Goal: Transaction & Acquisition: Subscribe to service/newsletter

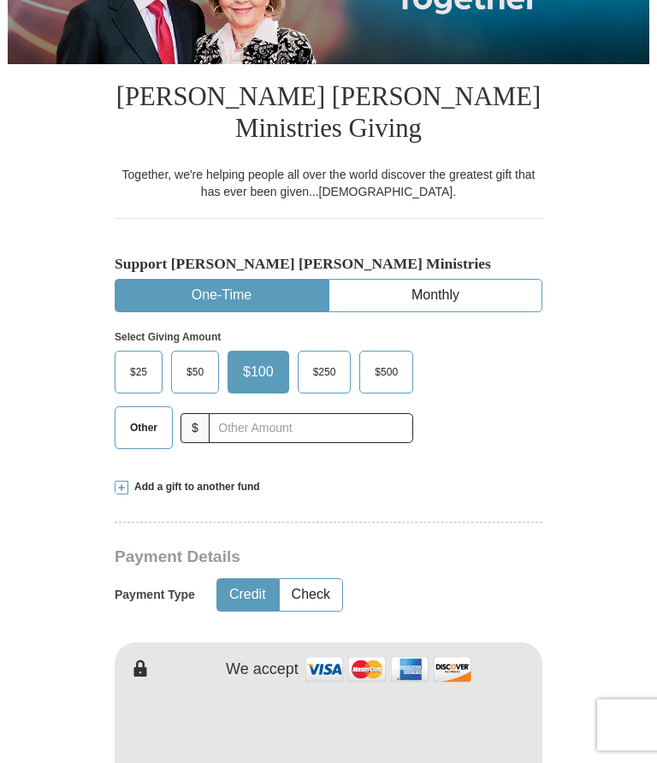
click at [329, 291] on button "Monthly" at bounding box center [435, 297] width 212 height 32
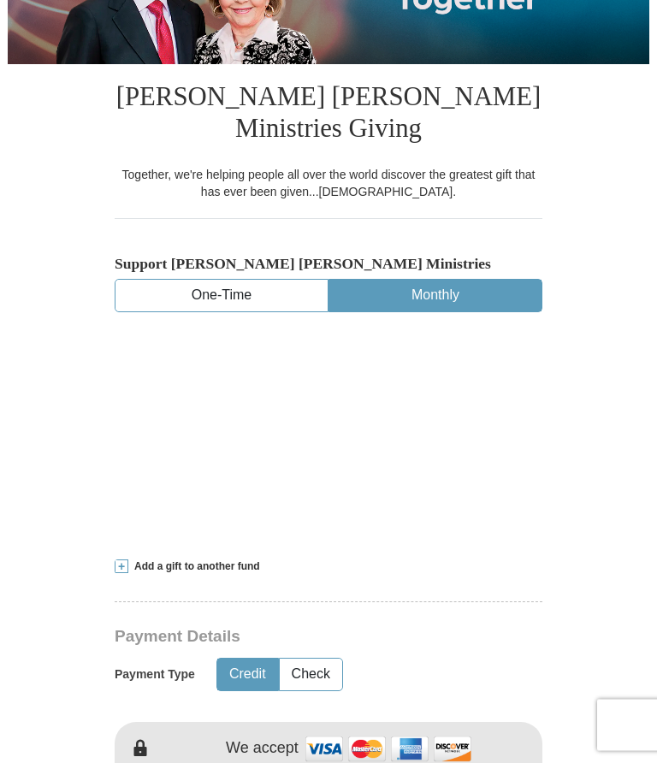
scroll to position [295, 0]
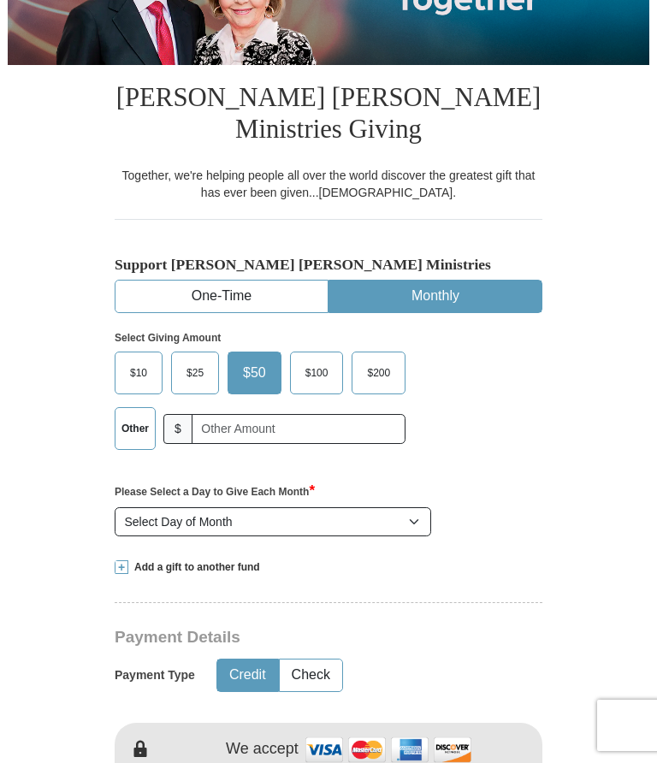
click at [197, 367] on span "$25" at bounding box center [195, 373] width 34 height 26
click at [0, 0] on input "$25" at bounding box center [0, 0] width 0 height 0
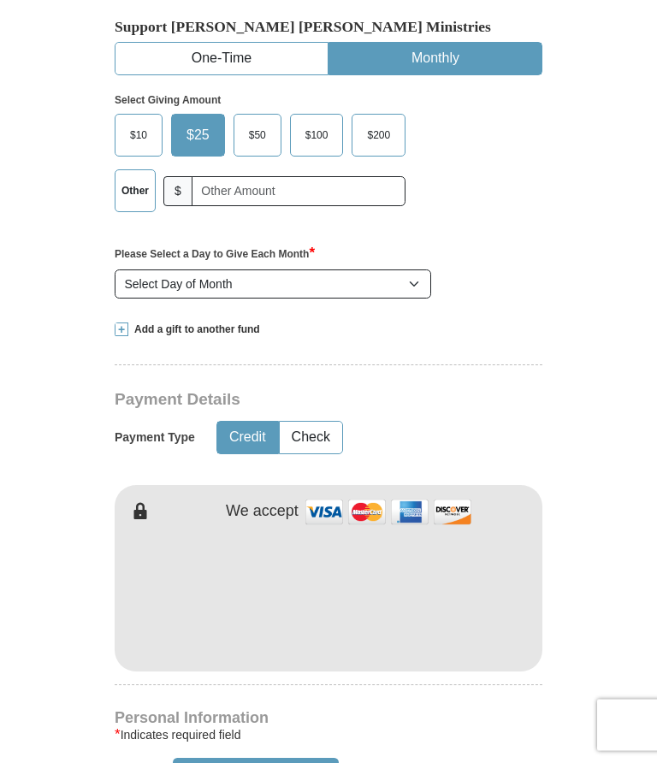
scroll to position [530, 0]
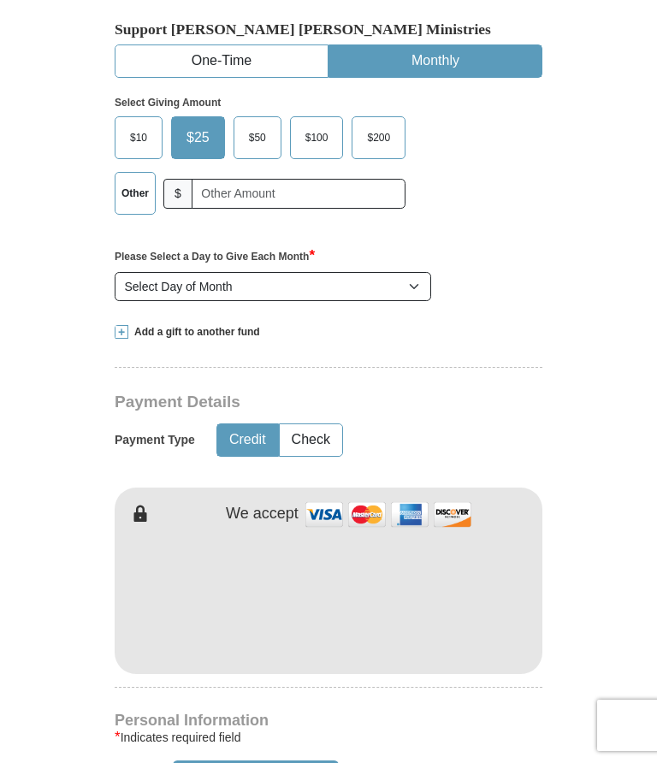
click at [423, 286] on select "Select Day of Month 1 2 3 4 5 6 7 8 9 10 11 12 13 14 15 16 17 18 19 20 21 22 23…" at bounding box center [273, 286] width 317 height 29
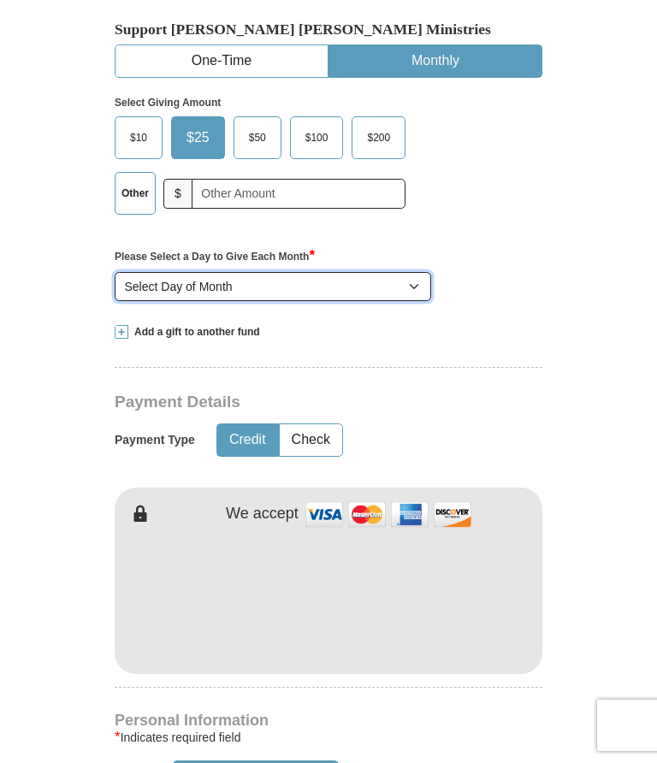
select select "18"
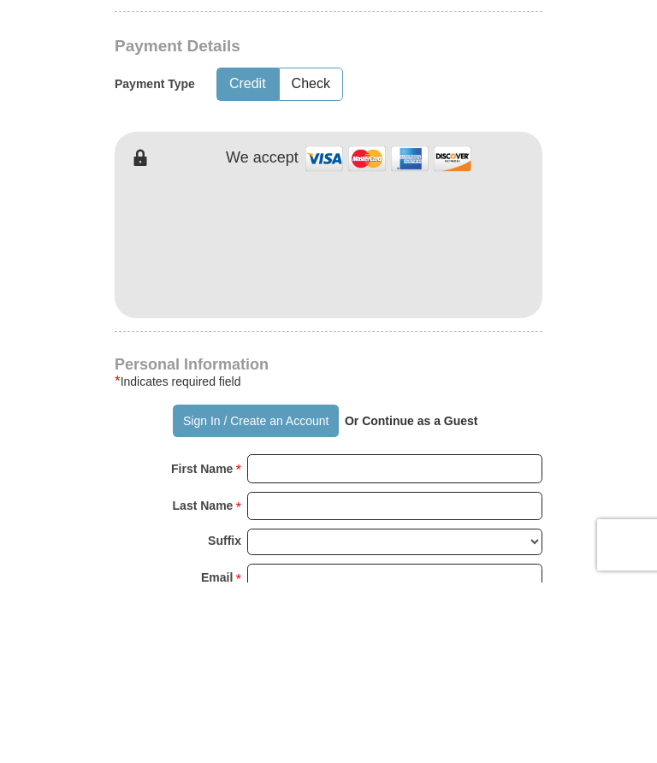
scroll to position [726, 0]
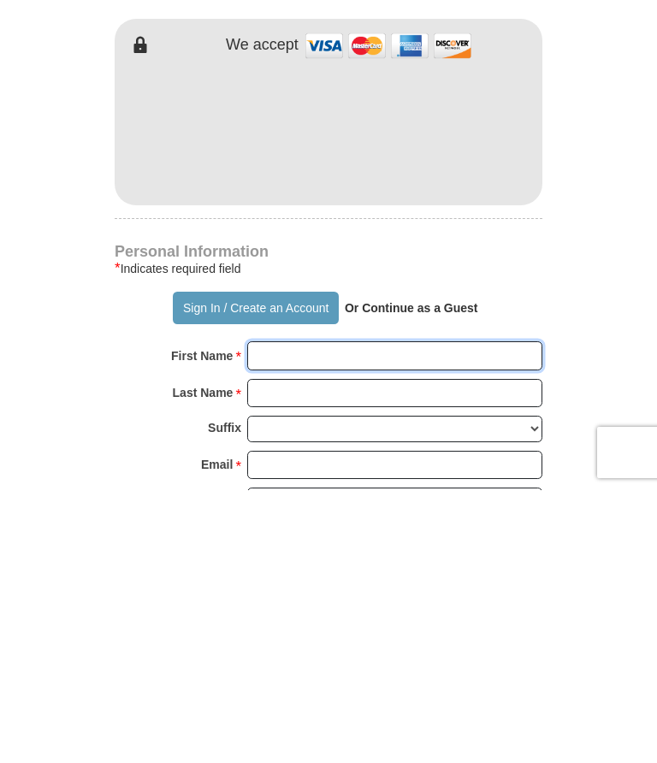
click at [305, 614] on input "First Name *" at bounding box center [394, 628] width 295 height 29
type input "[PERSON_NAME]"
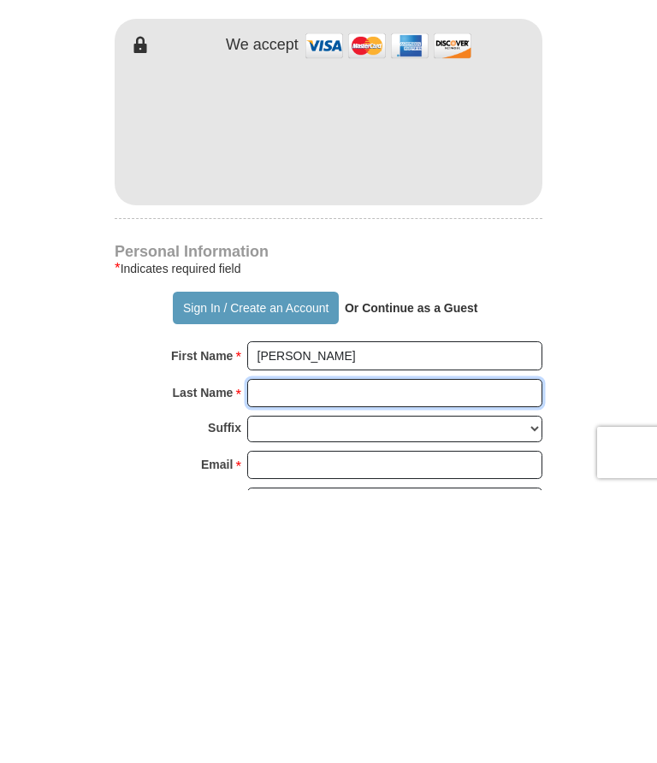
type input "[PERSON_NAME]"
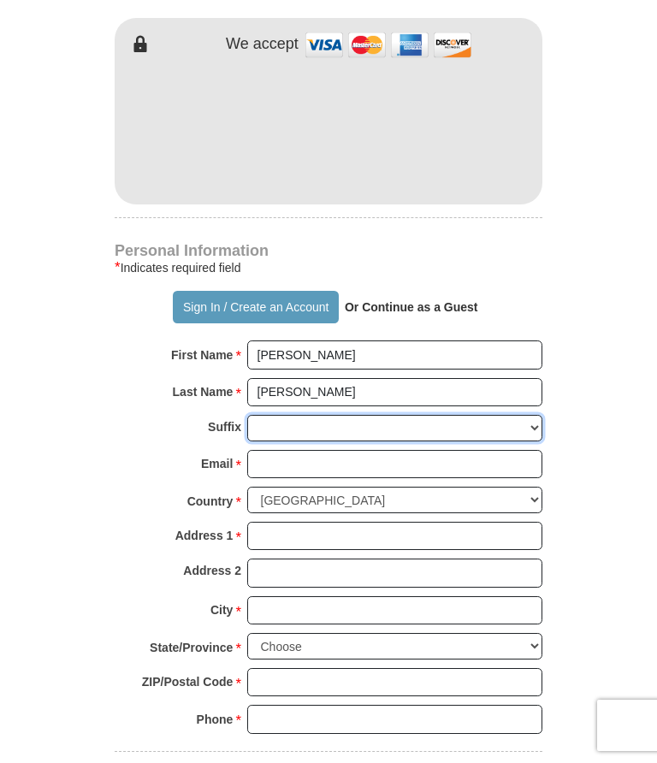
click at [317, 429] on select "[PERSON_NAME] I II III IV V VI" at bounding box center [394, 428] width 295 height 27
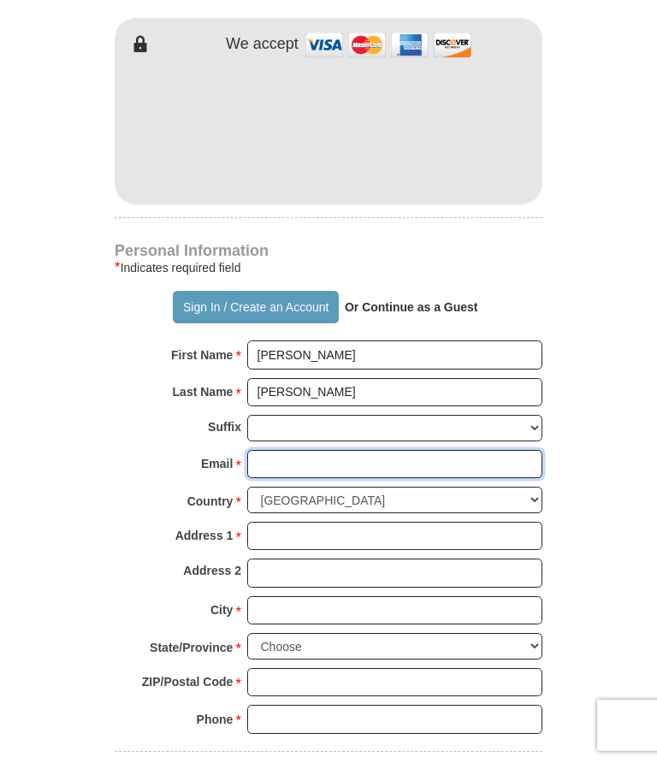
click at [297, 469] on input "Email *" at bounding box center [394, 464] width 295 height 29
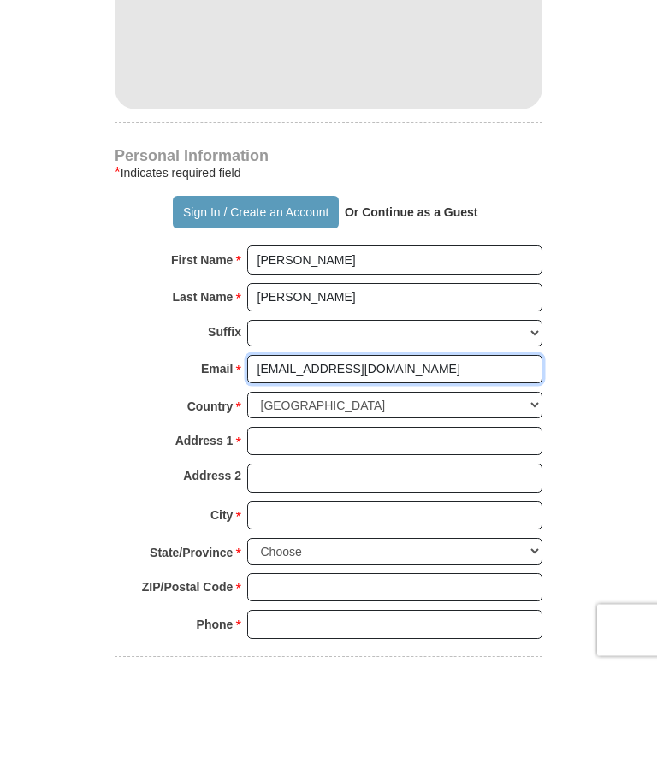
type input "[EMAIL_ADDRESS][DOMAIN_NAME]"
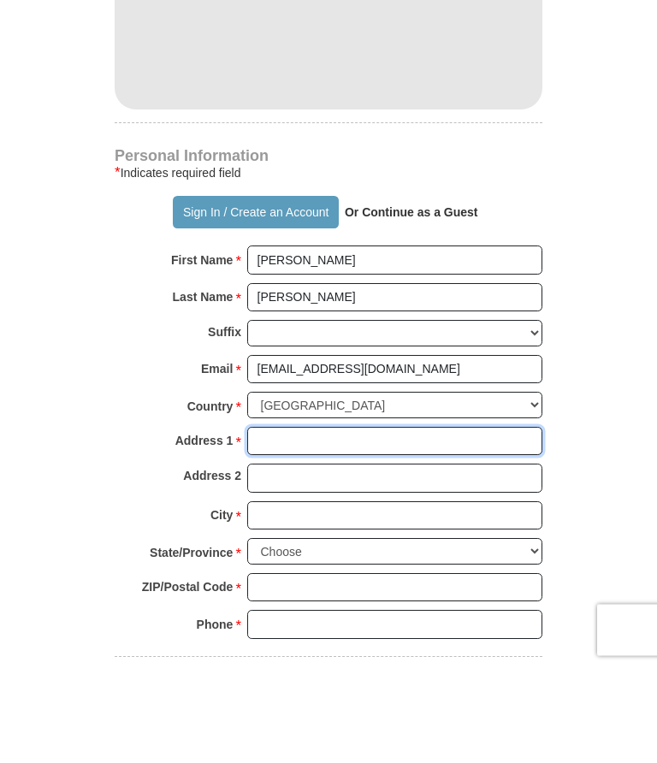
click at [322, 523] on input "Address 1 *" at bounding box center [394, 537] width 295 height 29
type input "[STREET_ADDRESS]"
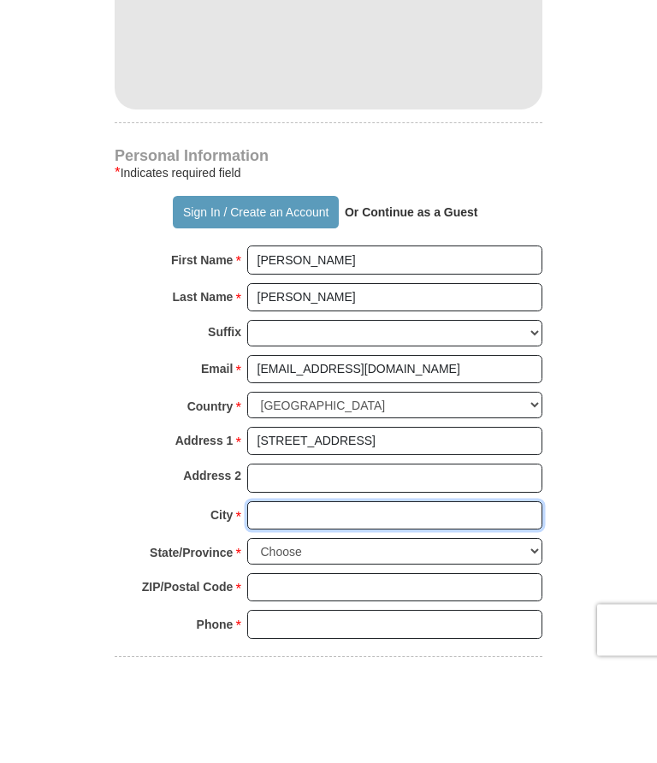
click at [310, 597] on input "City *" at bounding box center [394, 611] width 295 height 29
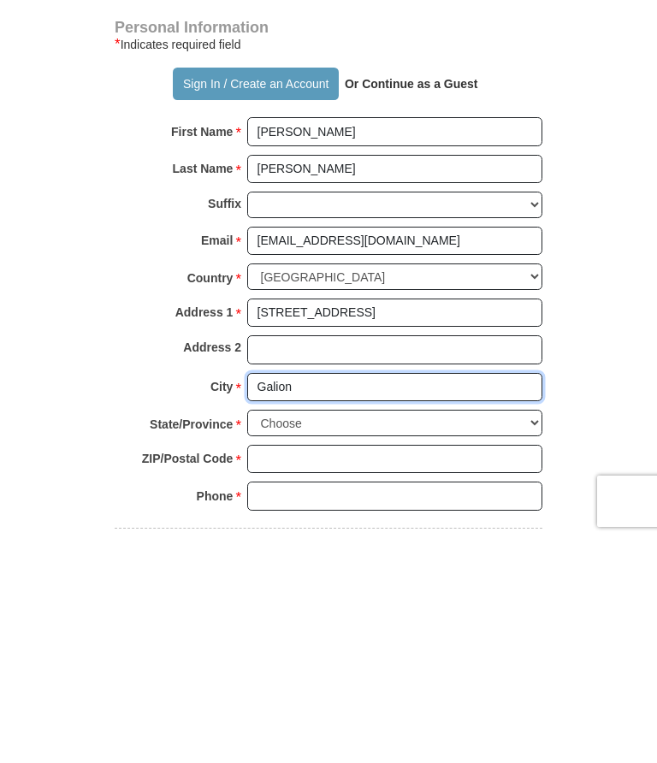
type input "Galion"
click at [539, 634] on select "Choose [US_STATE] [US_STATE] [US_STATE] [US_STATE] [US_STATE] Armed Forces Amer…" at bounding box center [394, 647] width 295 height 27
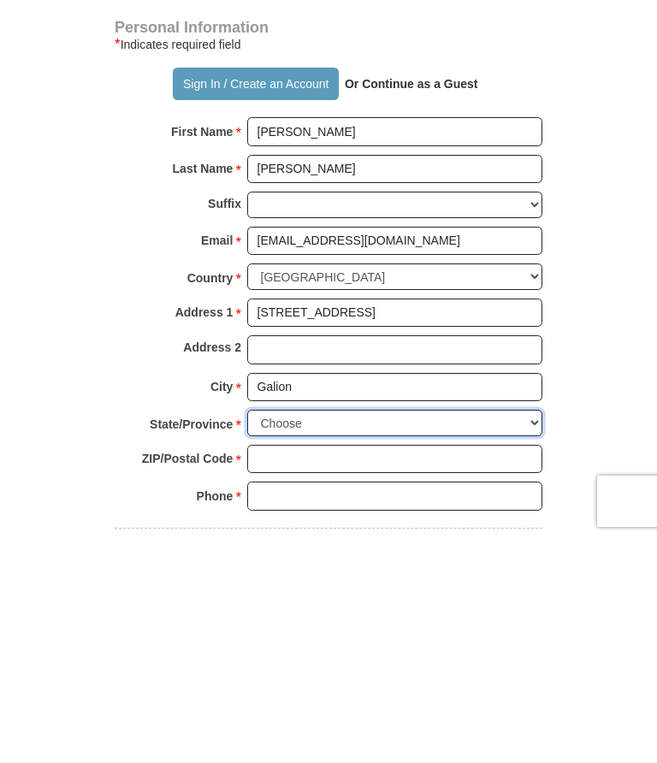
scroll to position [1224, 0]
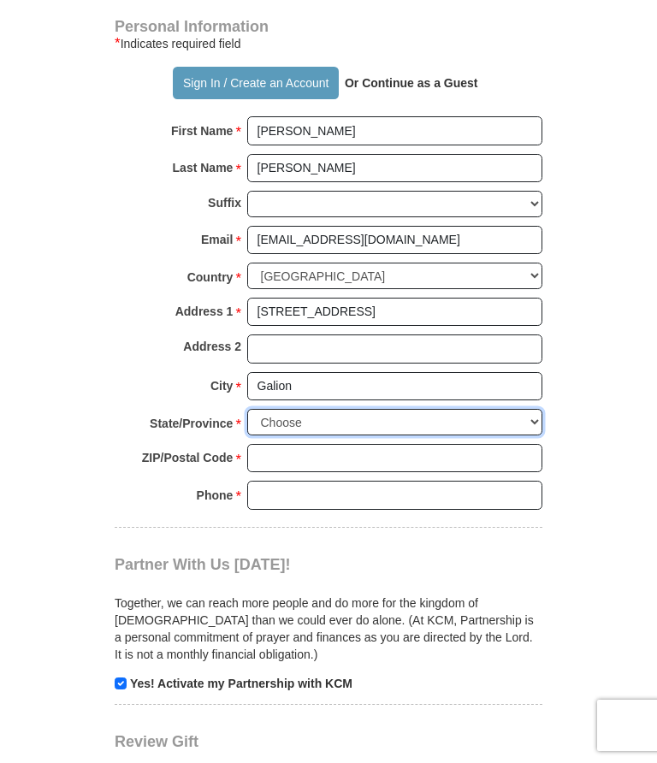
select select "OH"
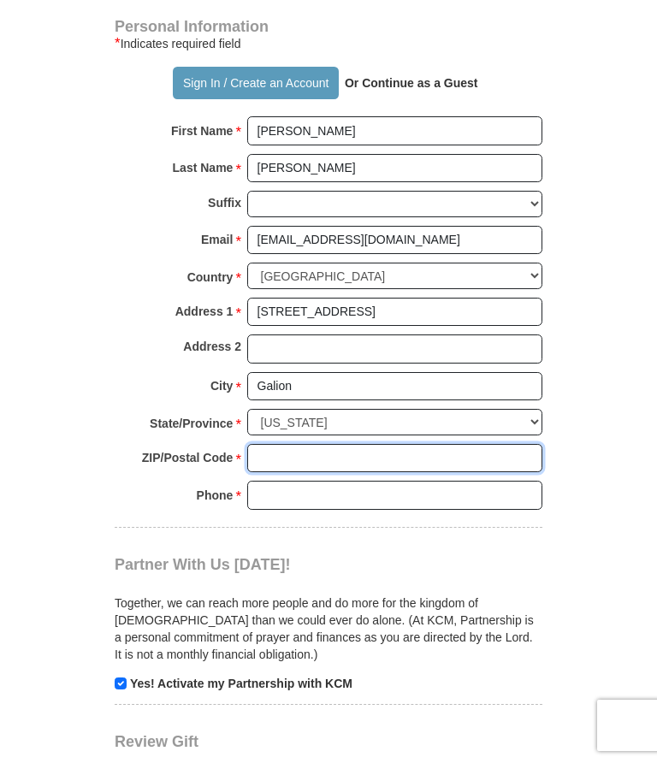
click at [311, 447] on input "ZIP/Postal Code *" at bounding box center [394, 458] width 295 height 29
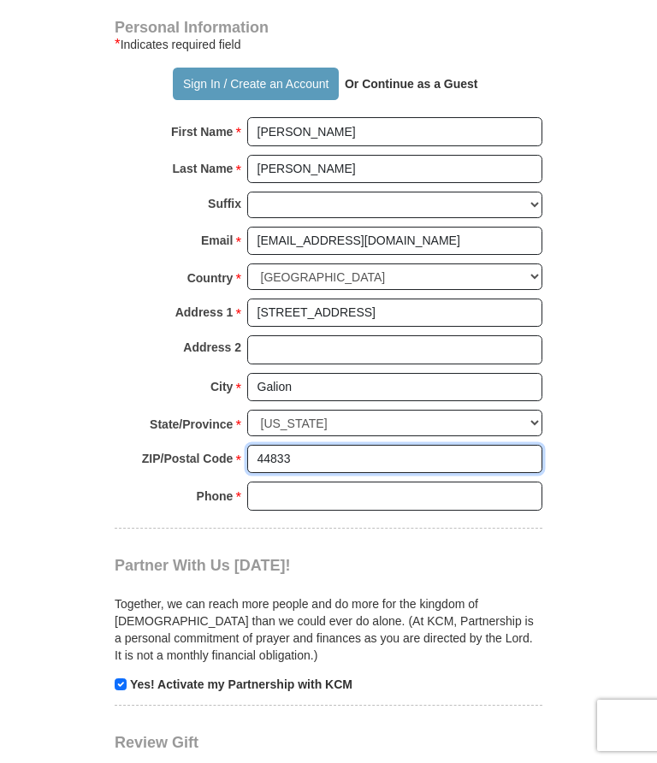
type input "44833"
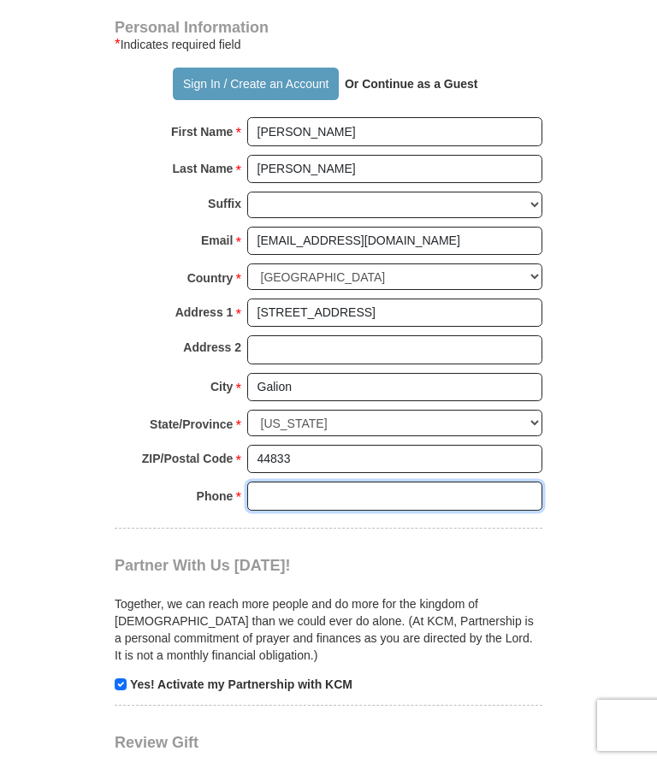
click at [299, 482] on input "Phone * *" at bounding box center [394, 496] width 295 height 29
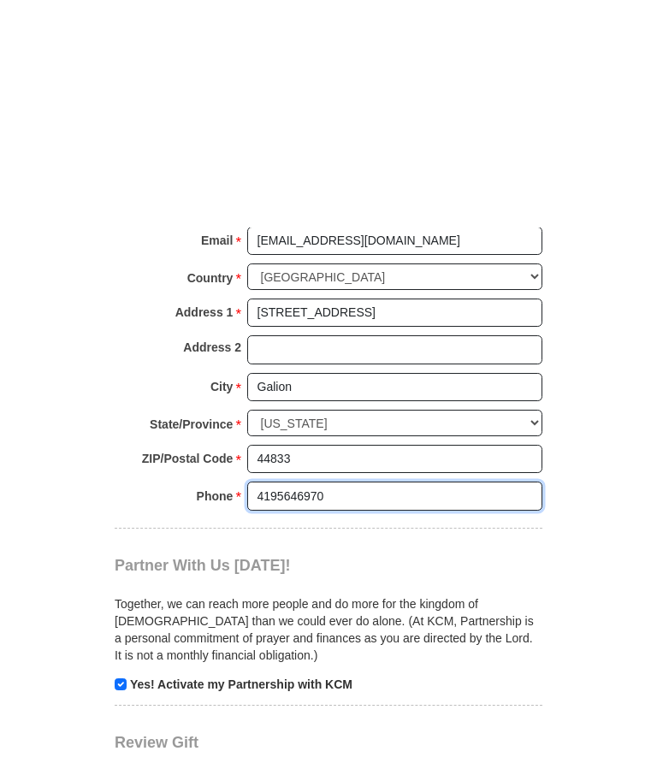
scroll to position [1452, 0]
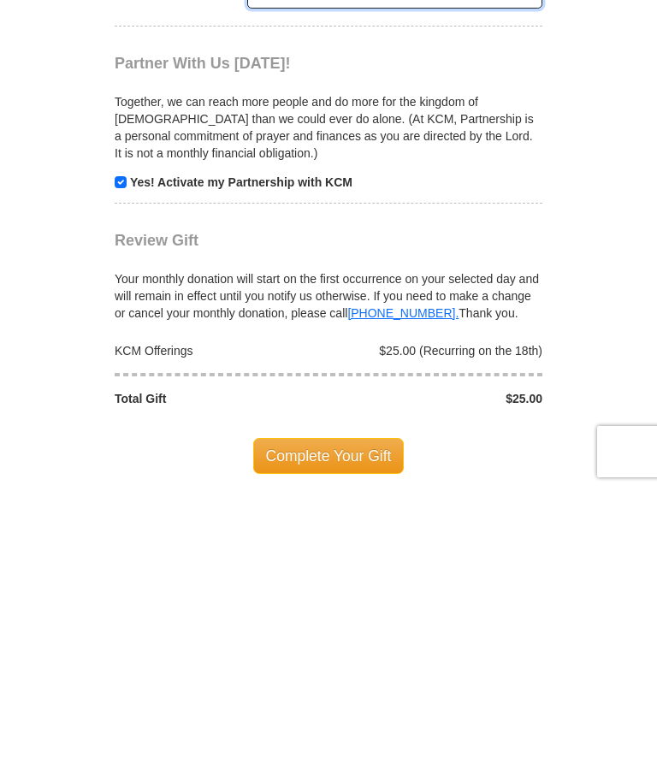
type input "4195646970"
click at [365, 712] on span "Complete Your Gift" at bounding box center [328, 730] width 151 height 36
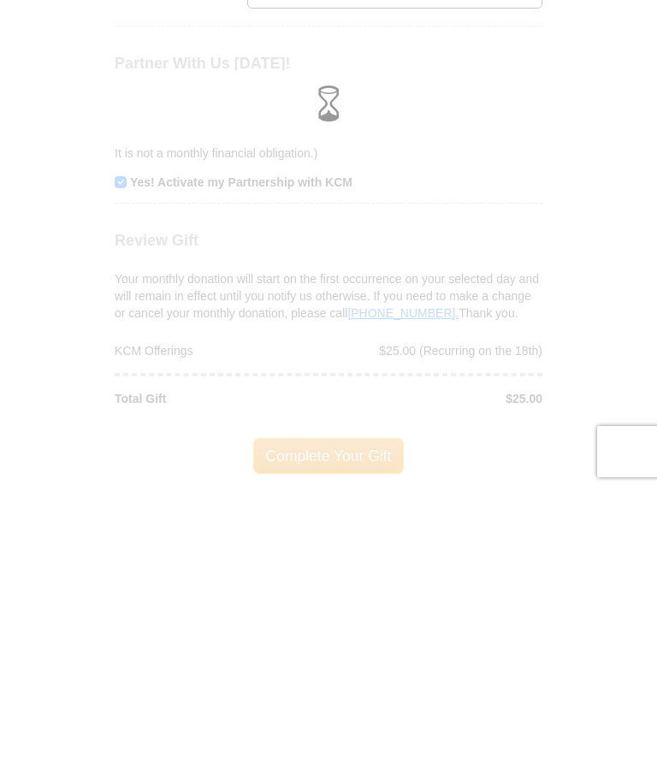
scroll to position [1726, 0]
